Goal: Transaction & Acquisition: Purchase product/service

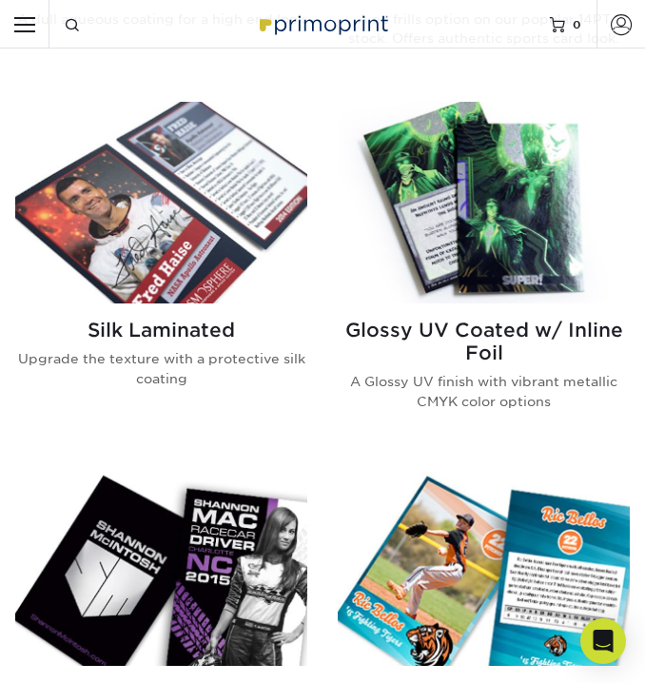
scroll to position [1447, 0]
click at [432, 262] on img at bounding box center [484, 203] width 292 height 202
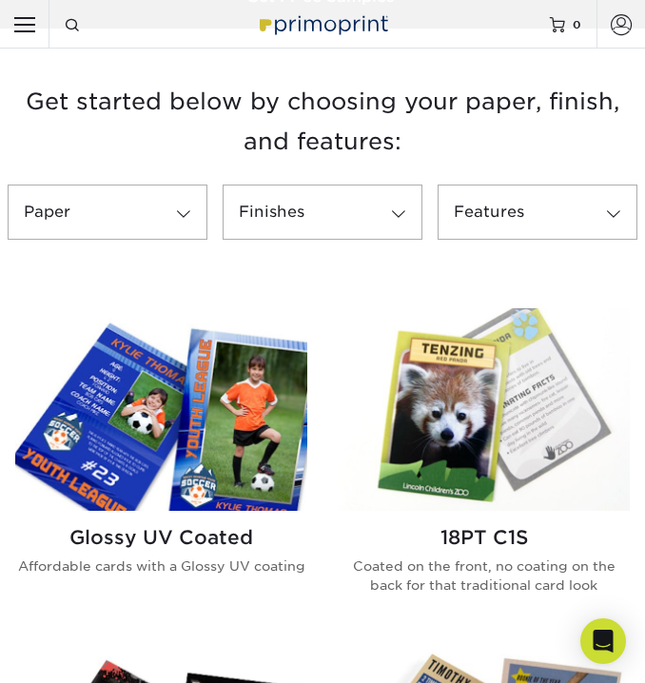
scroll to position [502, 0]
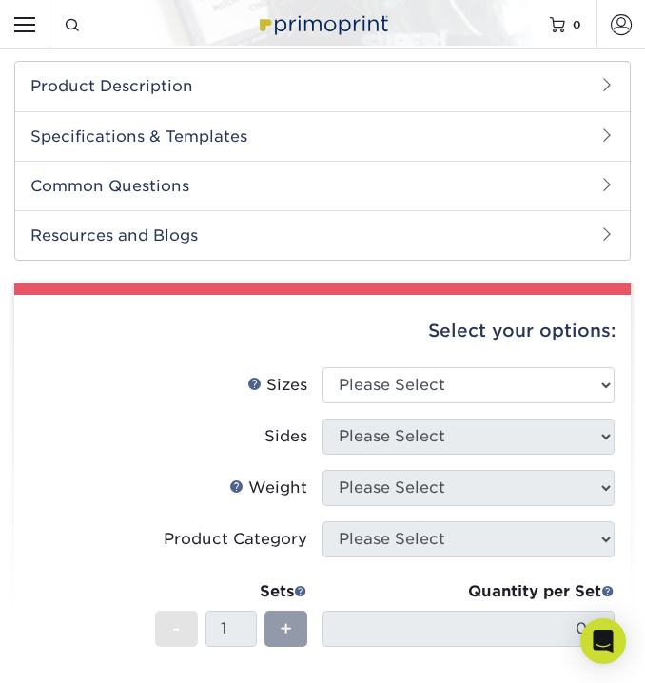
scroll to position [460, 0]
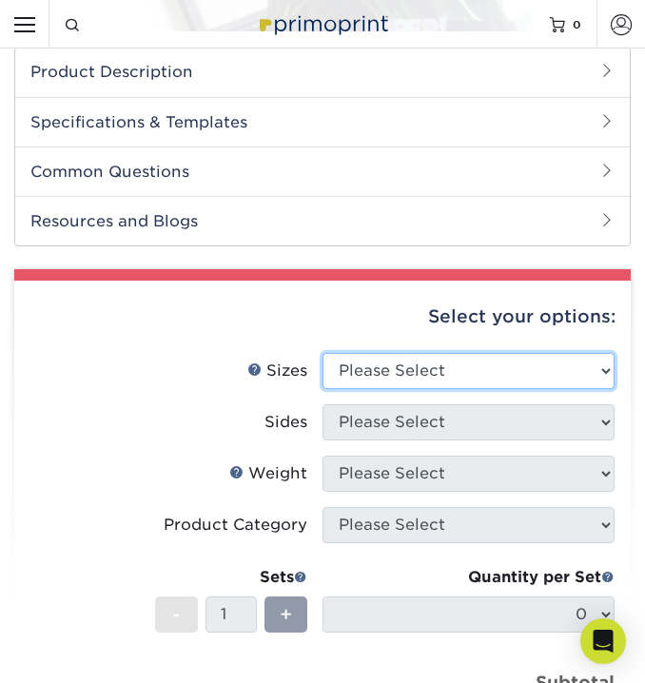
select select "2.50x3.50"
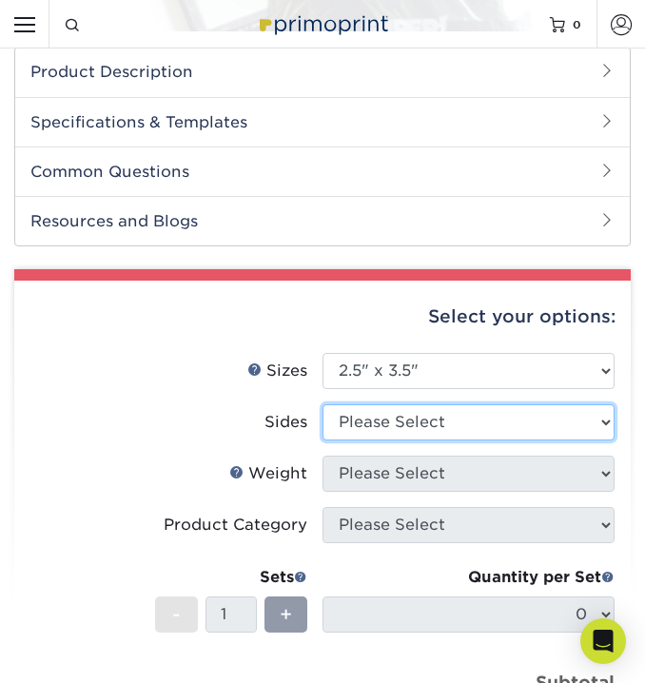
select select "e9e9dfb3-fba1-4d60-972c-fd9ca5904d33"
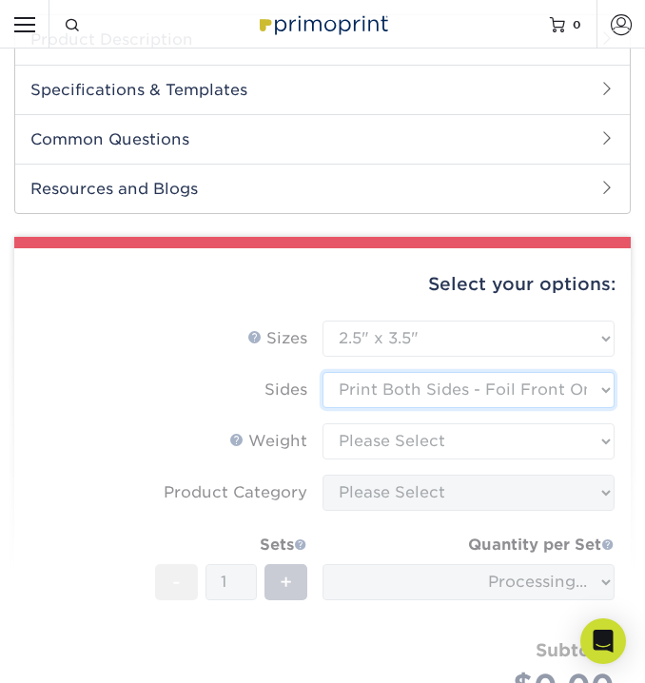
scroll to position [505, 0]
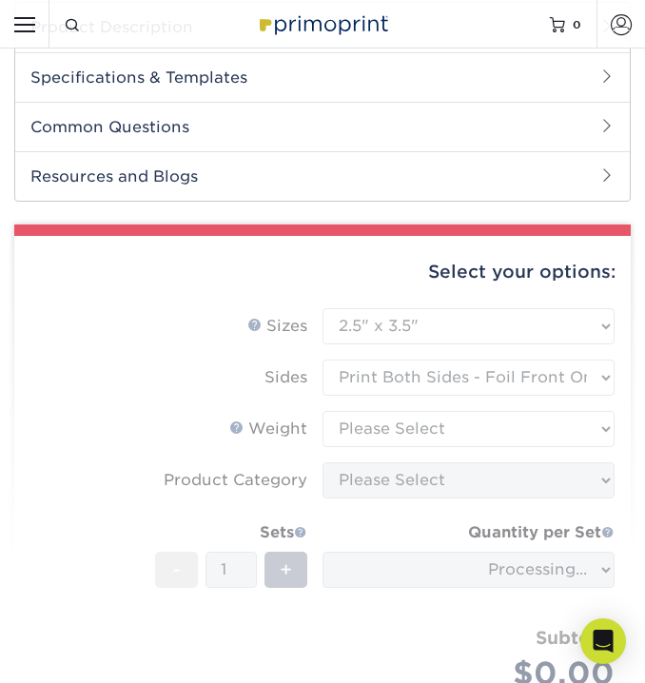
click at [406, 433] on form "Sizes Help Sizes Please Select 2.5" x 3.5" Sides Please Select 16PT - 1" at bounding box center [323, 521] width 586 height 427
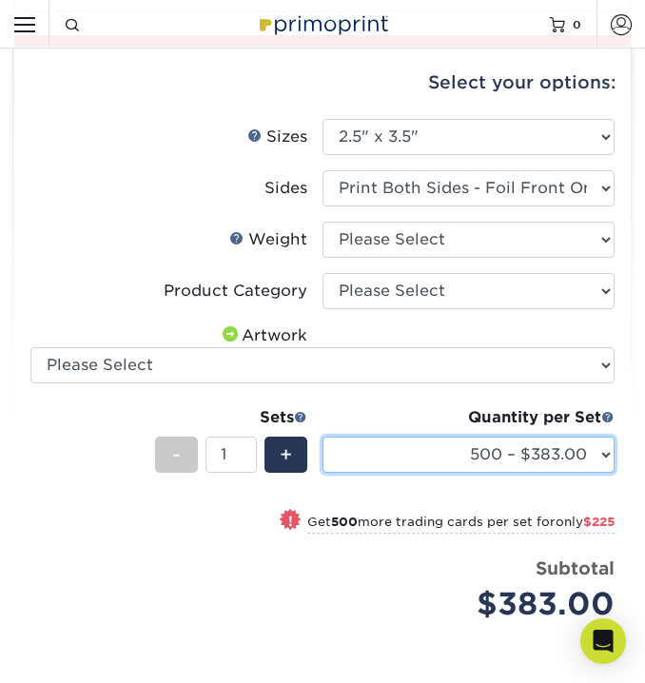
scroll to position [694, 0]
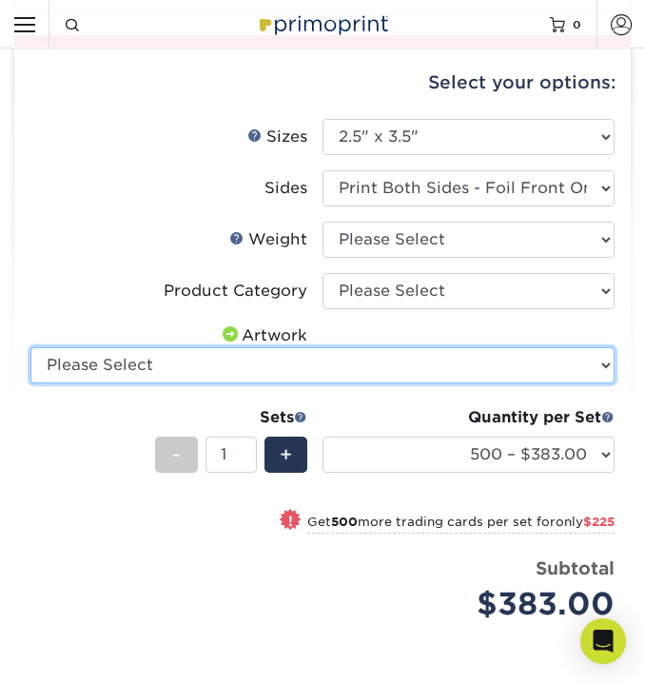
select select "upload"
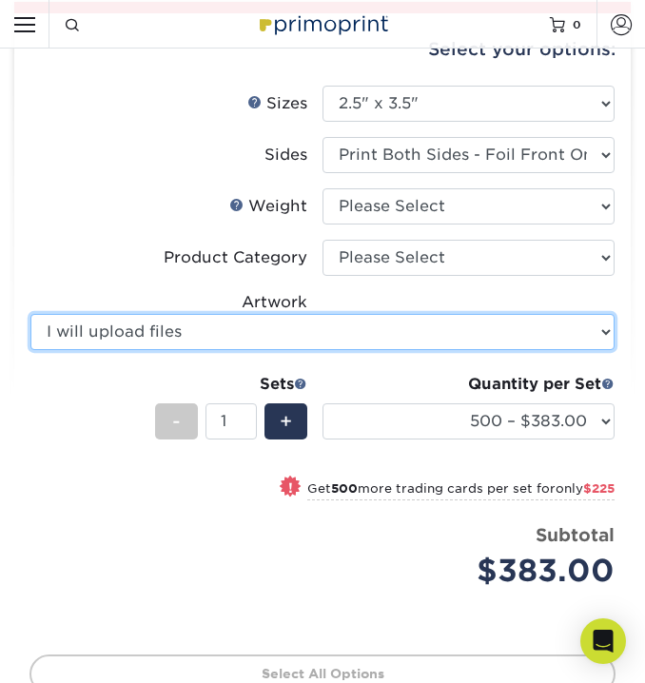
scroll to position [730, 0]
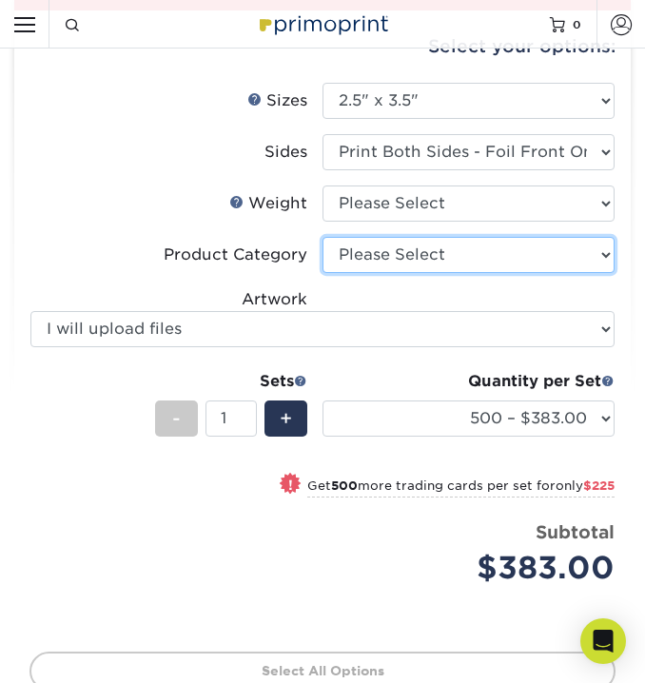
select select "c2f9bce9-36c2-409d-b101-c29d9d031e18"
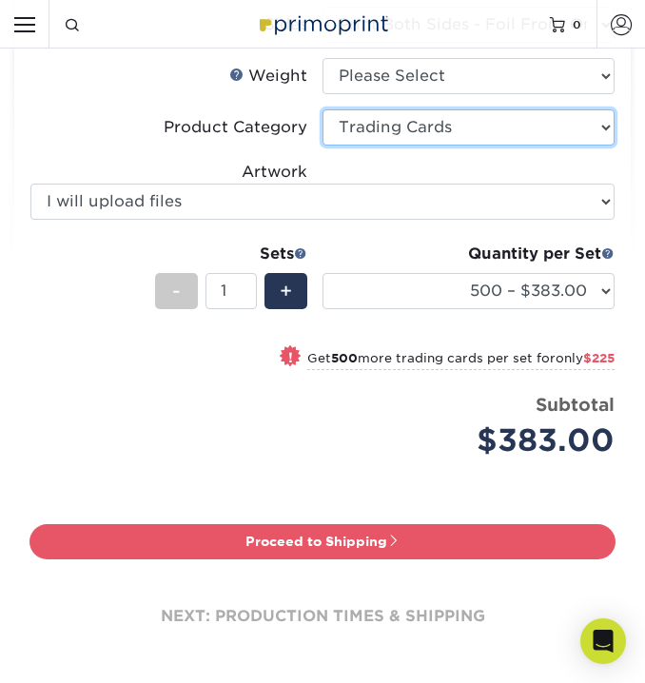
scroll to position [858, 0]
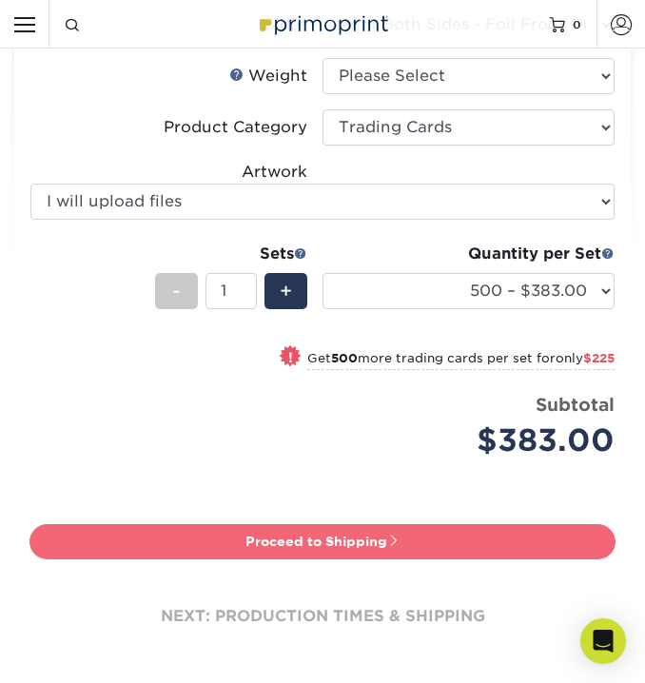
click at [370, 544] on link "Proceed to Shipping" at bounding box center [323, 542] width 586 height 34
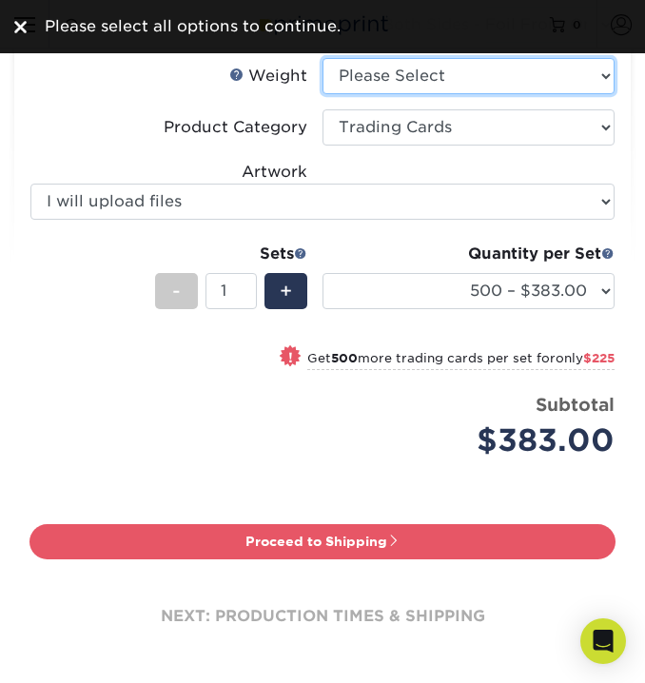
select select "16PT"
select select "-1"
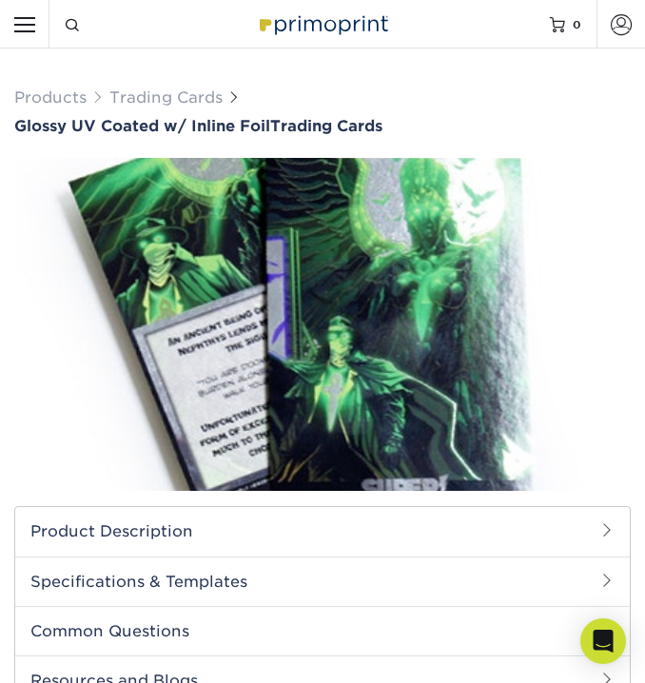
scroll to position [0, 0]
